Goal: Understand process/instructions

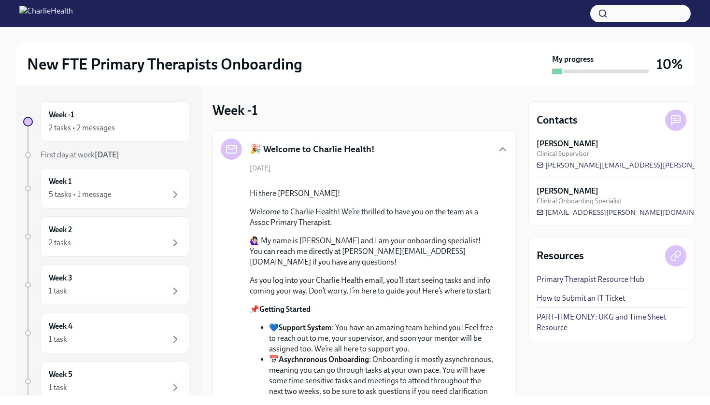
scroll to position [101, 0]
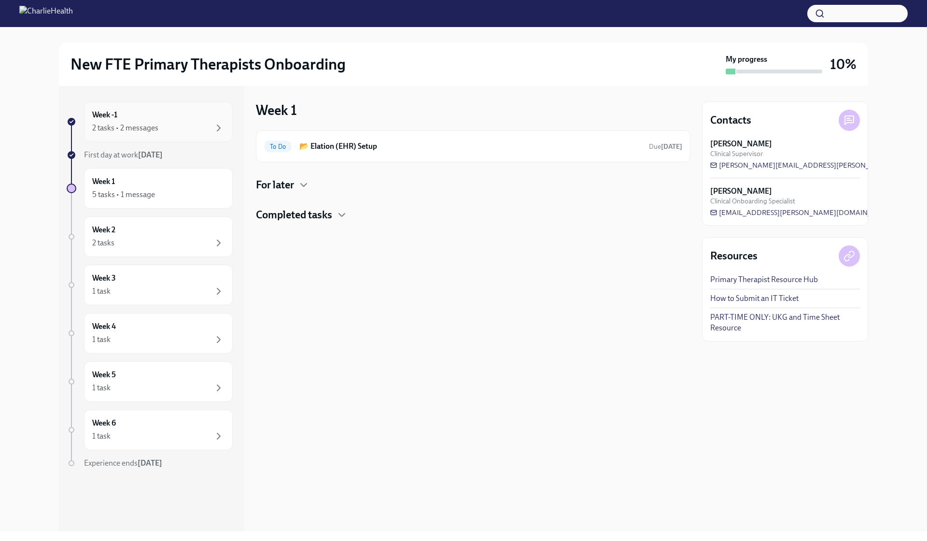
click at [179, 123] on div "2 tasks • 2 messages" at bounding box center [158, 128] width 132 height 12
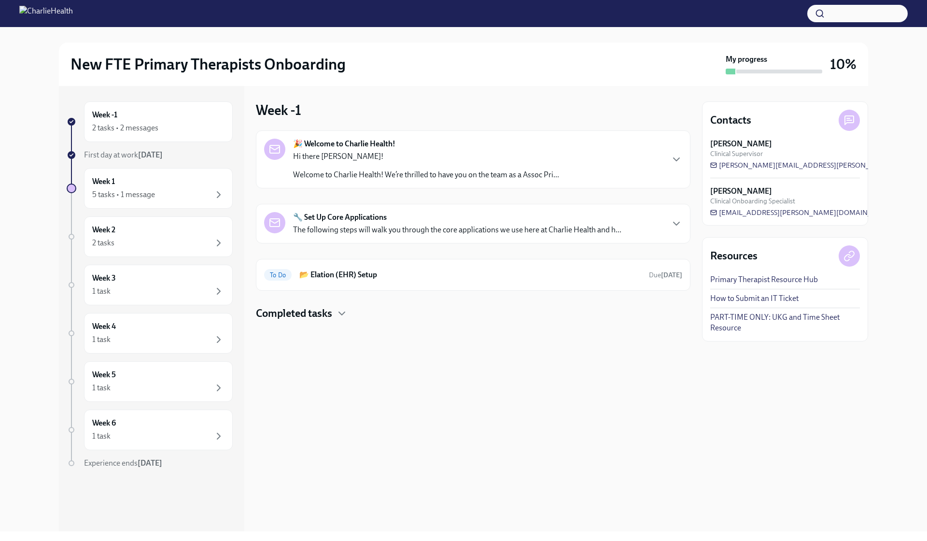
click at [416, 50] on div "New FTE Primary Therapists Onboarding My progress 10%" at bounding box center [463, 63] width 809 height 43
click at [159, 135] on div "Week -1 2 tasks • 2 messages" at bounding box center [158, 121] width 149 height 41
click at [323, 172] on p "Welcome to Charlie Health! We’re thrilled to have you on the team as a Assoc Pr…" at bounding box center [426, 174] width 266 height 11
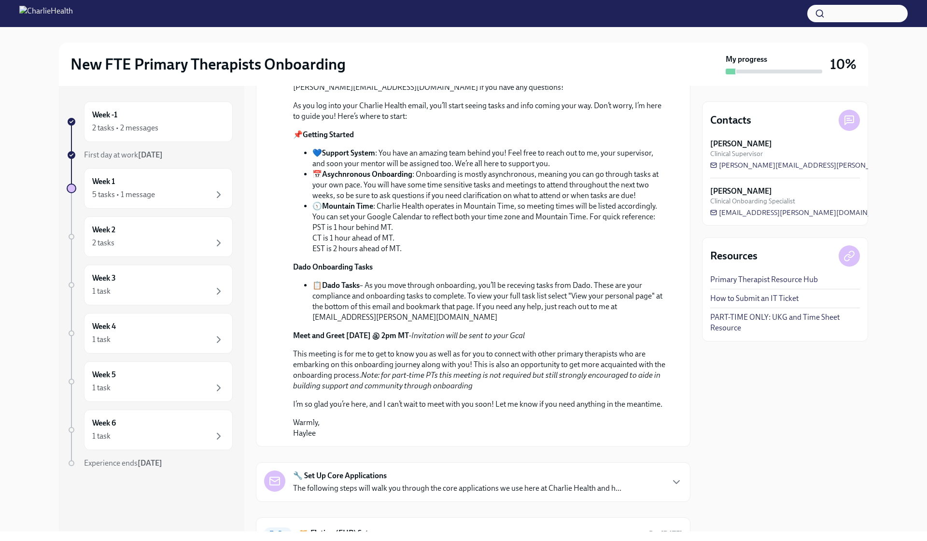
scroll to position [155, 0]
drag, startPoint x: 344, startPoint y: 165, endPoint x: 455, endPoint y: 167, distance: 111.6
click at [455, 63] on p "Welcome to Charlie Health! We’re thrilled to have you on the team as a Assoc Pr…" at bounding box center [480, 57] width 374 height 11
click at [446, 92] on p "🙋🏻‍♀️ My name is [PERSON_NAME] and I am your onboarding specialist! You can rea…" at bounding box center [480, 80] width 374 height 21
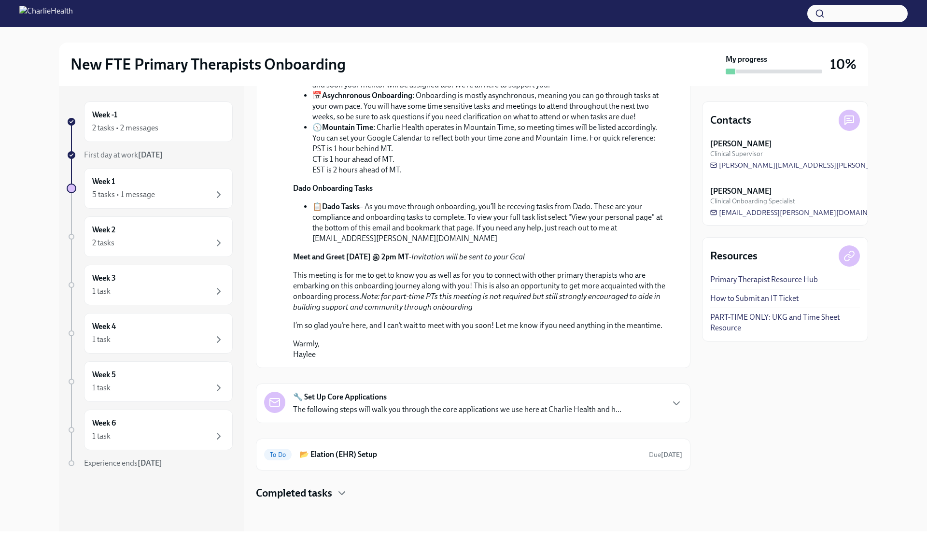
scroll to position [239, 0]
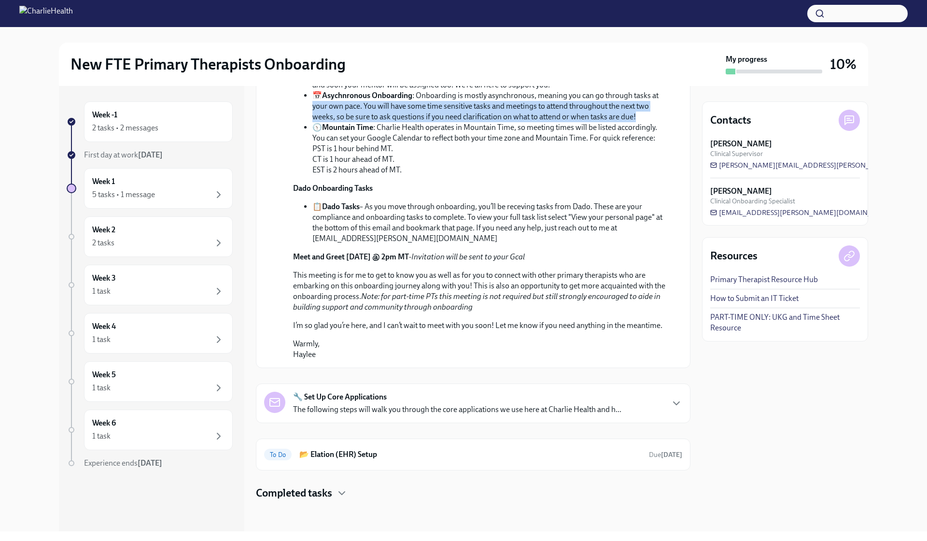
drag, startPoint x: 640, startPoint y: 217, endPoint x: 302, endPoint y: 202, distance: 338.8
click at [302, 175] on ul "💙 Support System : You have an amazing team behind you! Feel free to reach out …" at bounding box center [480, 122] width 374 height 106
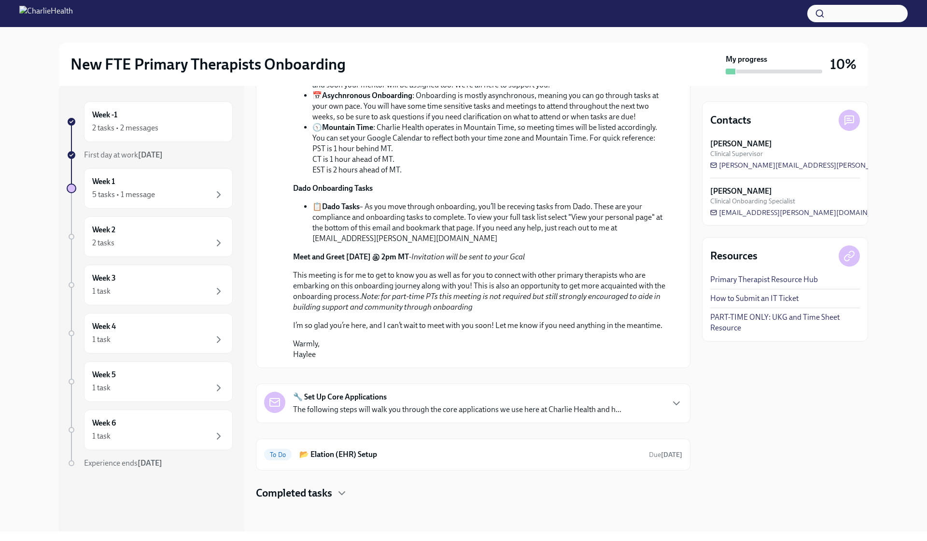
click at [376, 175] on li "🕥 Mountain Time : Charlie Health operates in Mountain Time, so meeting times wi…" at bounding box center [489, 148] width 354 height 53
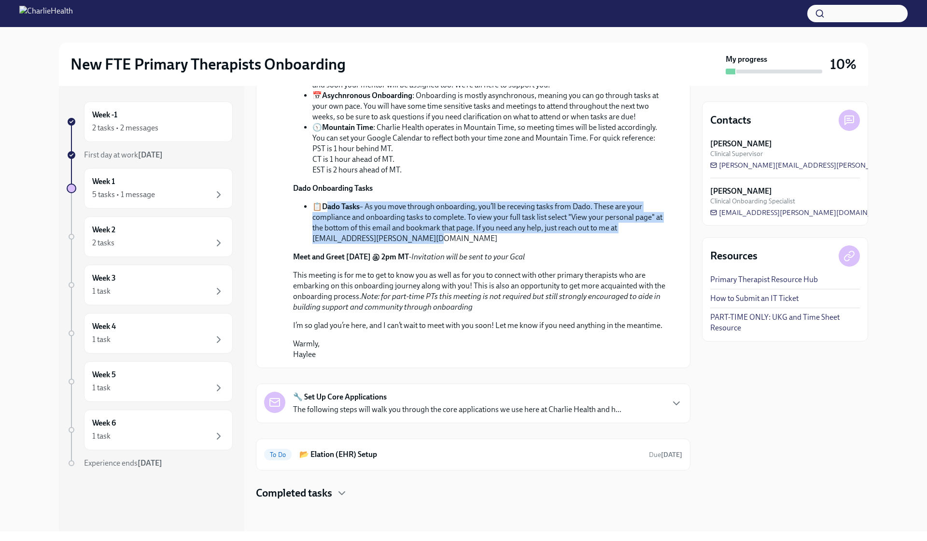
drag, startPoint x: 426, startPoint y: 281, endPoint x: 327, endPoint y: 247, distance: 104.1
click at [327, 244] on li "📋 Dado Tasks – As you move through onboarding, you’ll be receving tasks from Da…" at bounding box center [489, 222] width 354 height 42
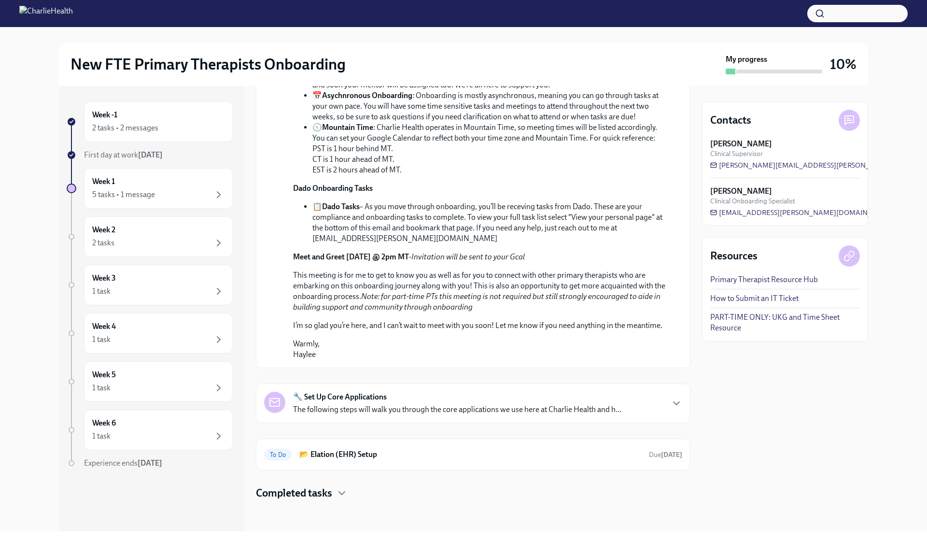
click at [372, 244] on li "📋 Dado Tasks – As you move through onboarding, you’ll be receving tasks from Da…" at bounding box center [489, 222] width 354 height 42
click at [451, 399] on div "🔧 Set Up Core Applications The following steps will walk you through the core a…" at bounding box center [457, 403] width 328 height 23
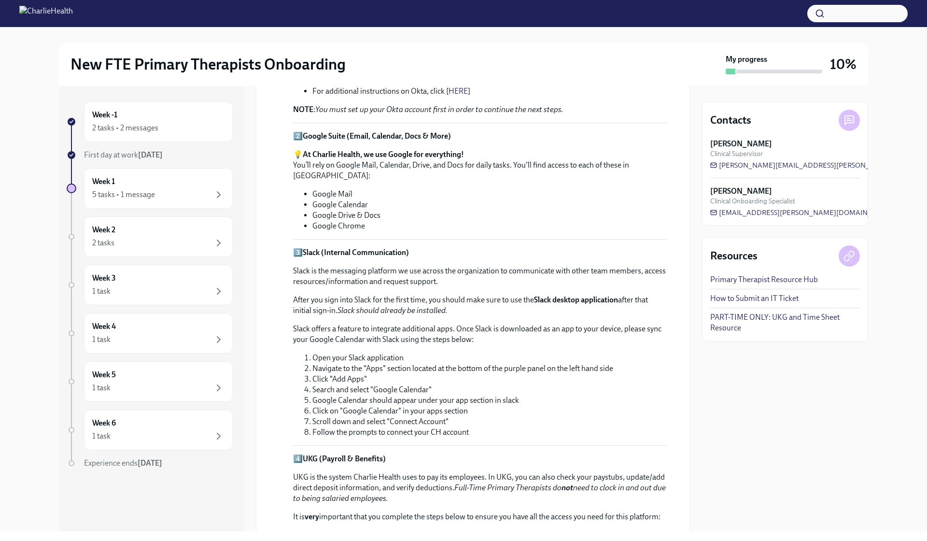
scroll to position [671, 0]
drag, startPoint x: 372, startPoint y: 319, endPoint x: 334, endPoint y: 288, distance: 48.4
click at [334, 230] on ul "Google Mail Google Calendar Google Drive & Docs Google Chrome" at bounding box center [480, 209] width 374 height 42
click at [363, 198] on li "Google Mail" at bounding box center [489, 193] width 354 height 11
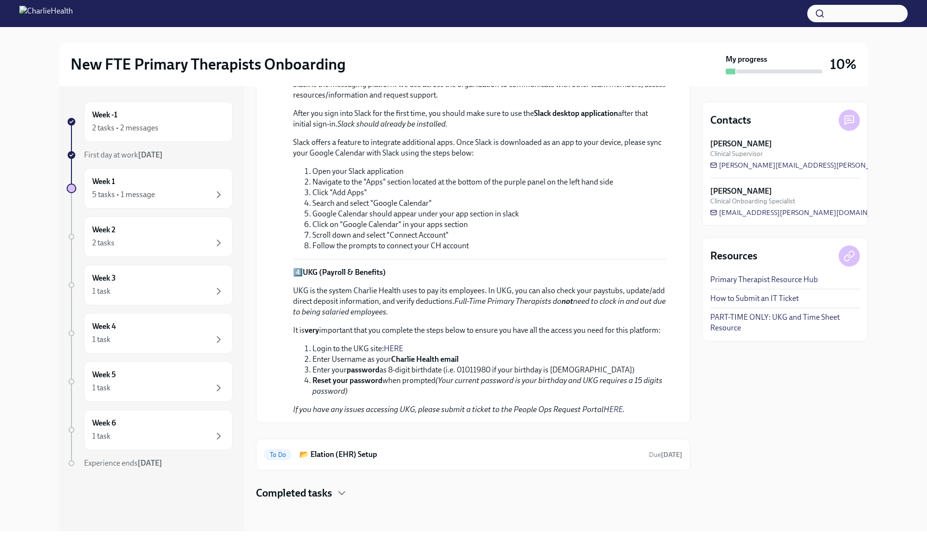
scroll to position [0, 0]
click at [392, 455] on h6 "📂 Elation (EHR) Setup" at bounding box center [470, 454] width 342 height 11
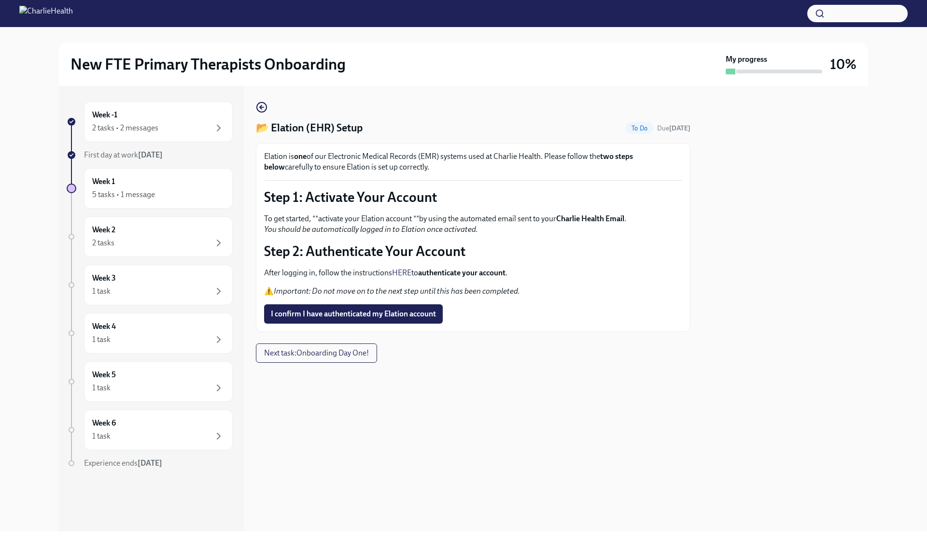
click at [439, 278] on p "After logging in, follow the instructions HERE to authenticate your account ." at bounding box center [473, 273] width 418 height 11
click at [456, 276] on strong "authenticate your account" at bounding box center [461, 272] width 87 height 9
click at [451, 293] on em "Important: Do not move on to the next step until this has been completed." at bounding box center [397, 290] width 246 height 9
click at [412, 266] on div "Elation is one of our Electronic Medical Records (EMR) systems used at Charlie …" at bounding box center [473, 237] width 418 height 172
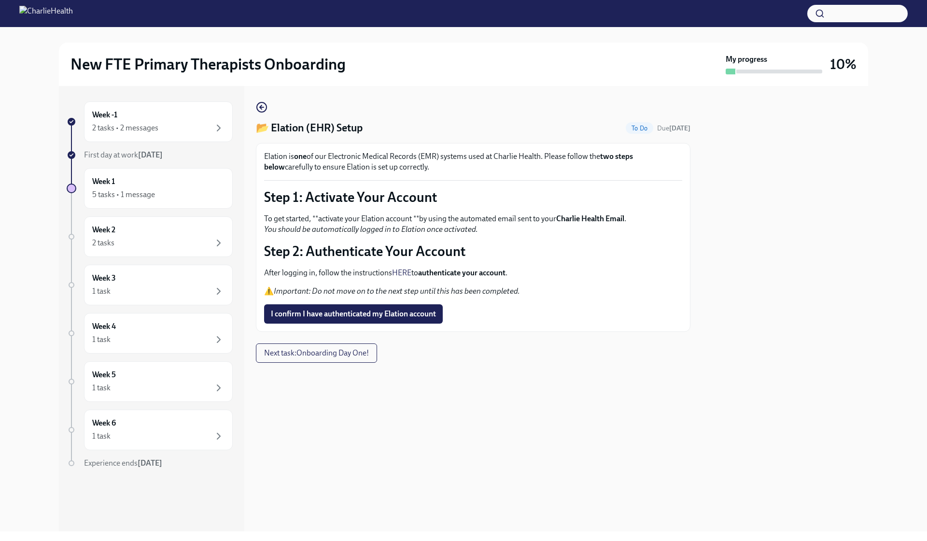
click at [375, 259] on p "Step 2: Authenticate Your Account" at bounding box center [473, 250] width 418 height 17
click at [393, 258] on p "Step 2: Authenticate Your Account" at bounding box center [473, 250] width 418 height 17
click at [396, 252] on p "Step 2: Authenticate Your Account" at bounding box center [473, 250] width 418 height 17
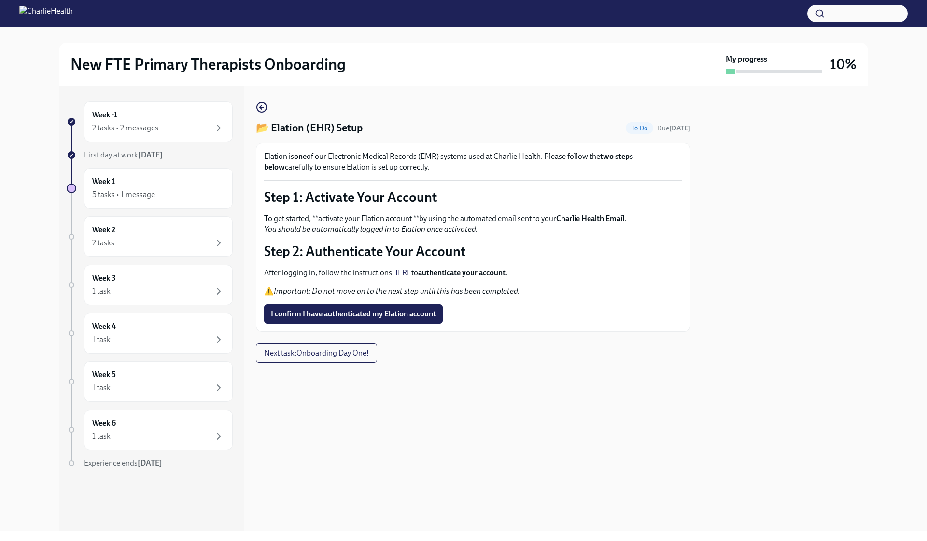
click at [425, 275] on strong "authenticate your account" at bounding box center [461, 272] width 87 height 9
click at [459, 299] on div "Elation is one of our Electronic Medical Records (EMR) systems used at Charlie …" at bounding box center [473, 237] width 418 height 172
click at [490, 293] on em "Important: Do not move on to the next step until this has been completed." at bounding box center [397, 290] width 246 height 9
click at [320, 353] on span "Next task : Onboarding Day One!" at bounding box center [316, 353] width 105 height 10
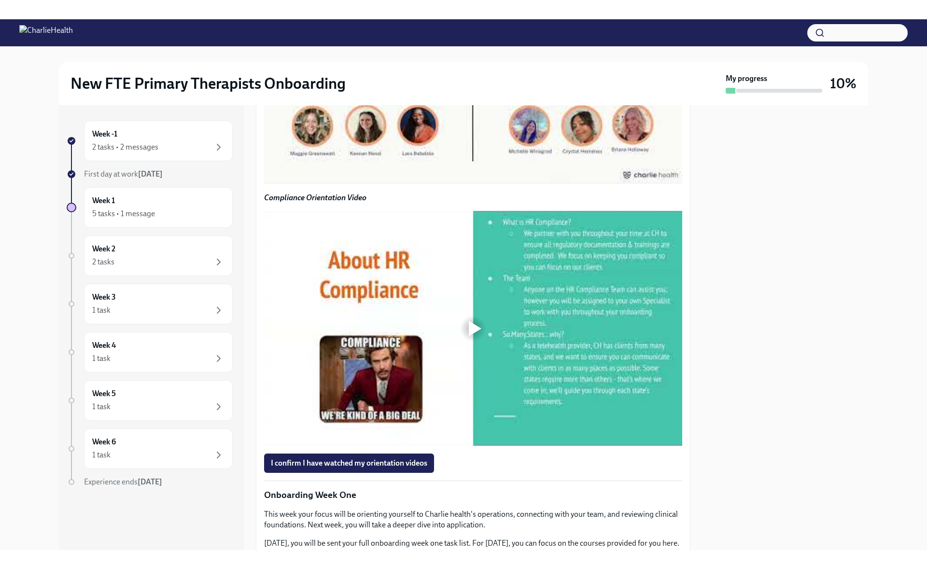
scroll to position [699, 0]
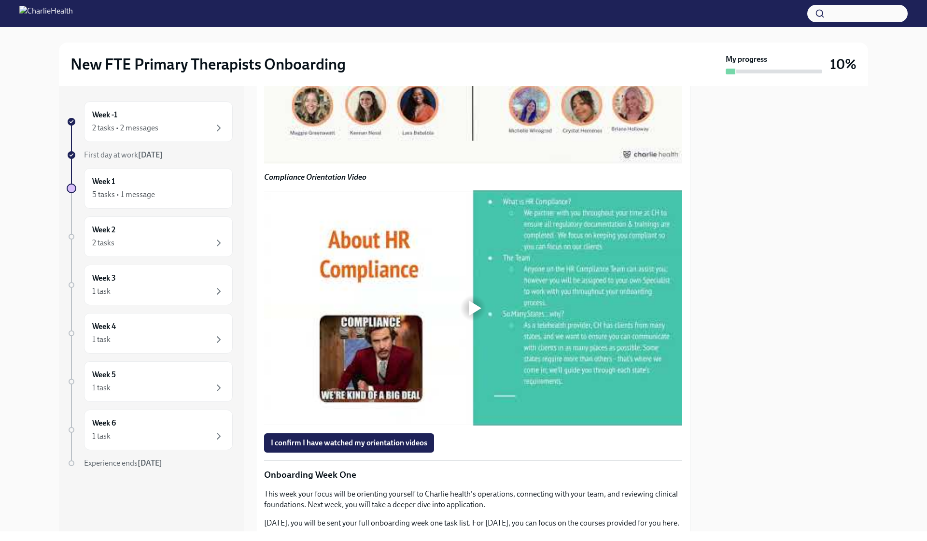
click at [467, 164] on div at bounding box center [473, 46] width 418 height 235
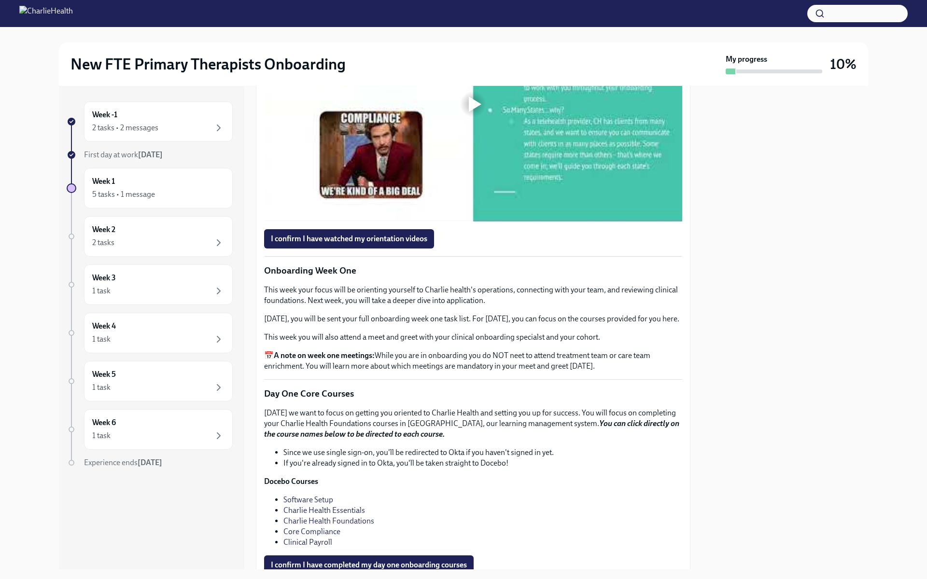
scroll to position [904, 0]
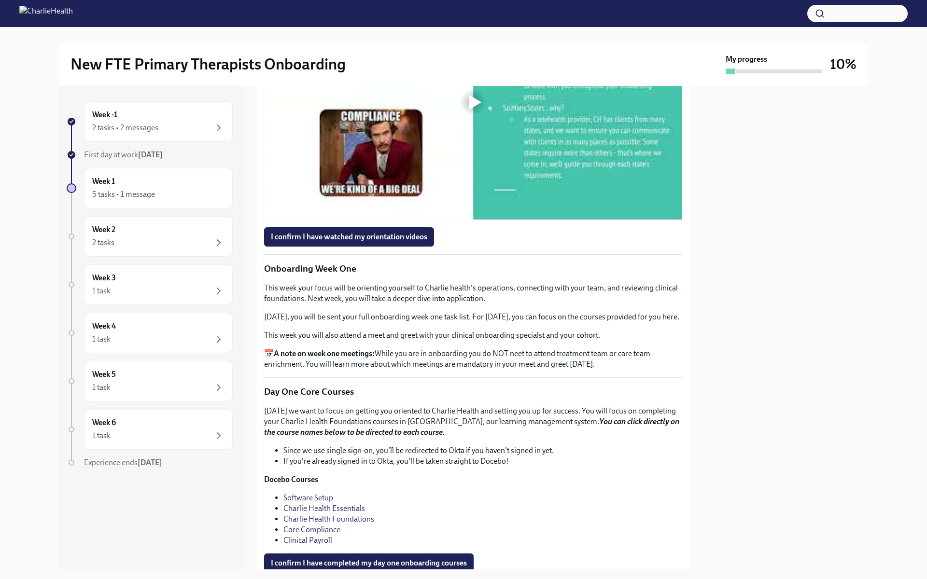
click at [460, 220] on div at bounding box center [473, 102] width 418 height 235
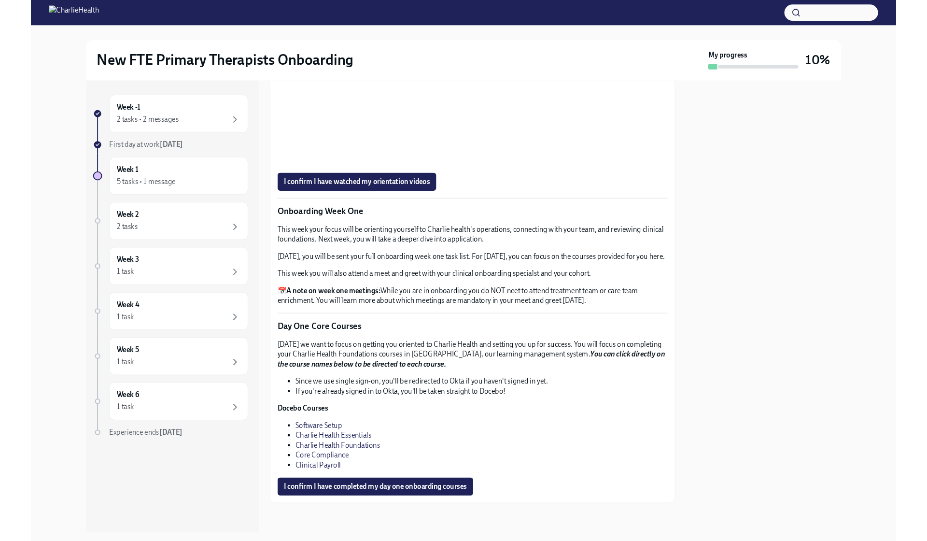
scroll to position [1027, 0]
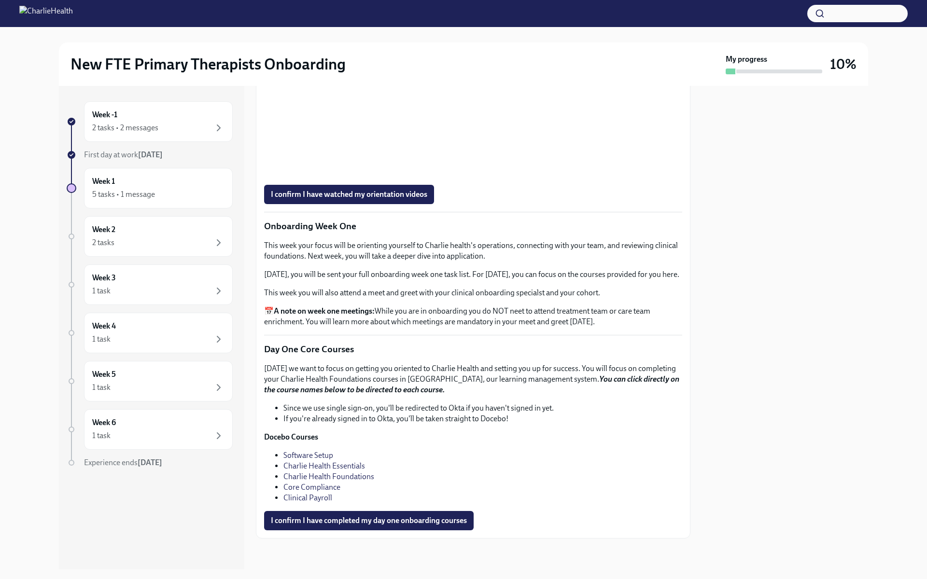
click at [524, 204] on div "I confirm I have watched my orientation videos" at bounding box center [473, 194] width 418 height 19
click at [641, 204] on div "I confirm I have watched my orientation videos" at bounding box center [473, 194] width 418 height 19
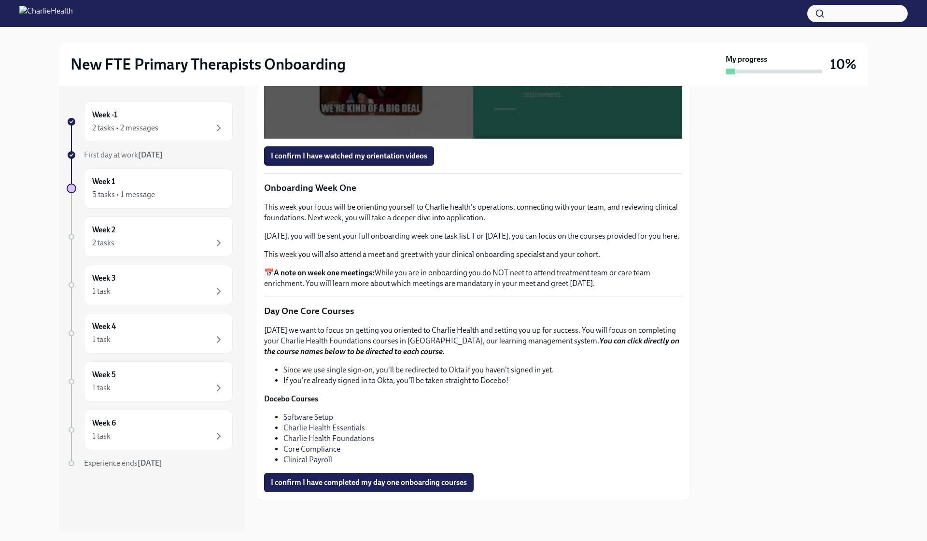
scroll to position [1151, 0]
click at [400, 161] on span "I confirm I have watched my orientation videos" at bounding box center [349, 156] width 156 height 10
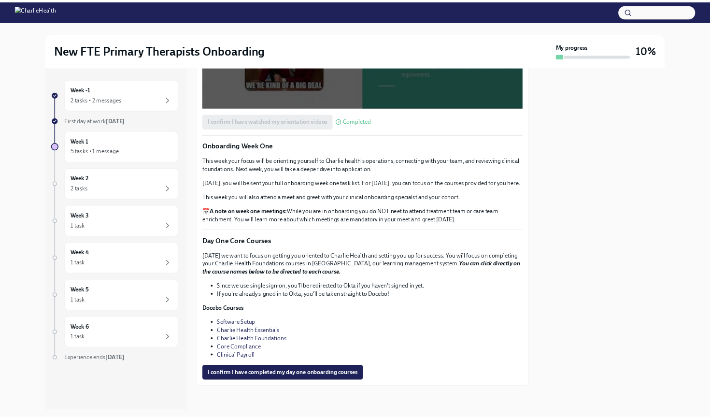
scroll to position [0, 0]
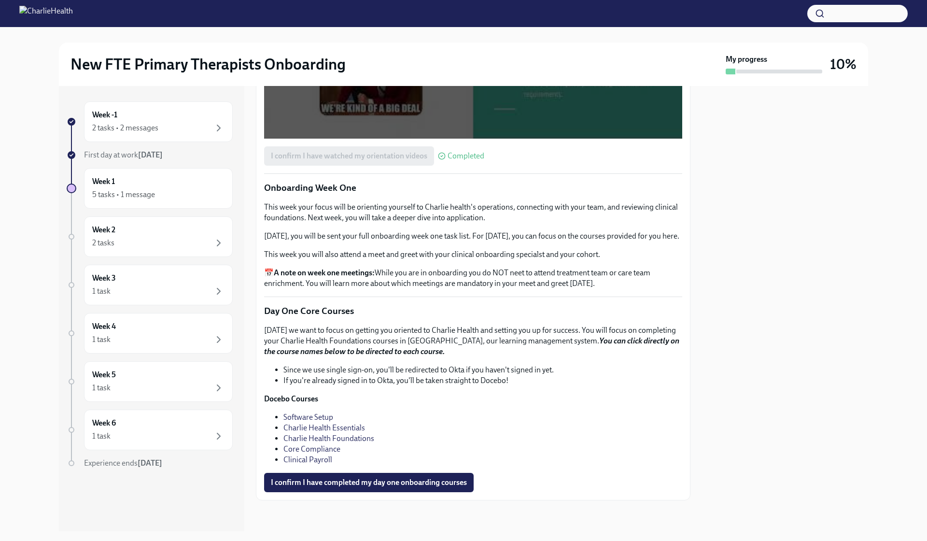
click at [316, 414] on link "Software Setup" at bounding box center [308, 416] width 50 height 9
